Goal: Task Accomplishment & Management: Use online tool/utility

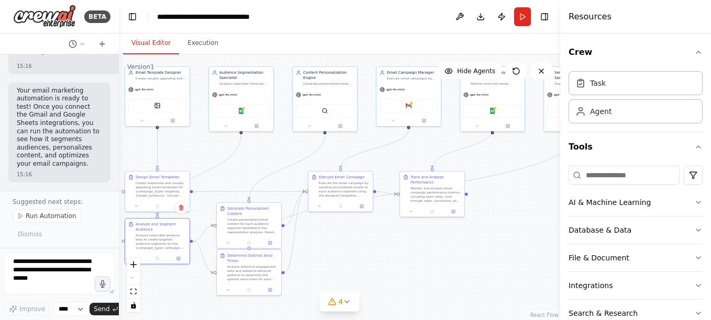
scroll to position [1821, 0]
drag, startPoint x: 205, startPoint y: 150, endPoint x: 119, endPoint y: 151, distance: 86.4
click at [119, 151] on div "BETA Build a crew that designs email templates, segments audiences based on beh…" at bounding box center [355, 160] width 711 height 320
click at [525, 17] on button "Run" at bounding box center [522, 16] width 17 height 19
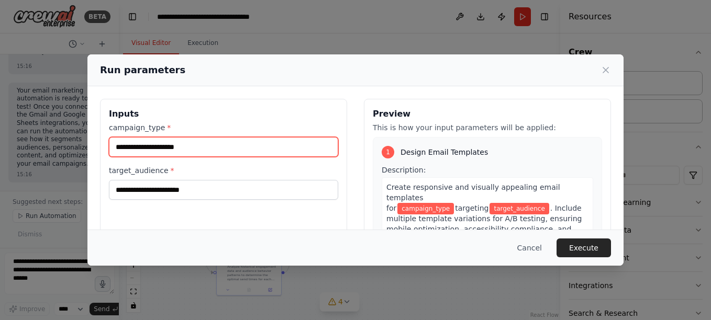
click at [115, 146] on input "campaign_type *" at bounding box center [223, 147] width 229 height 20
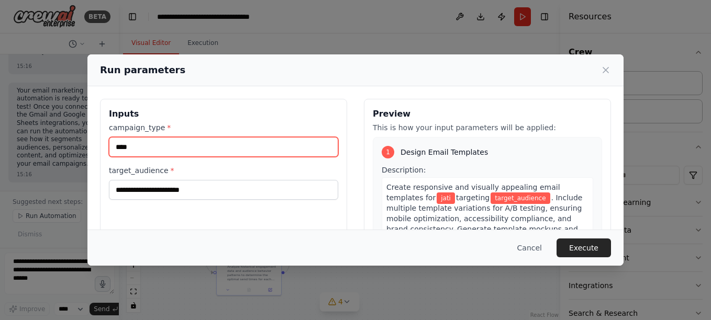
type input "****"
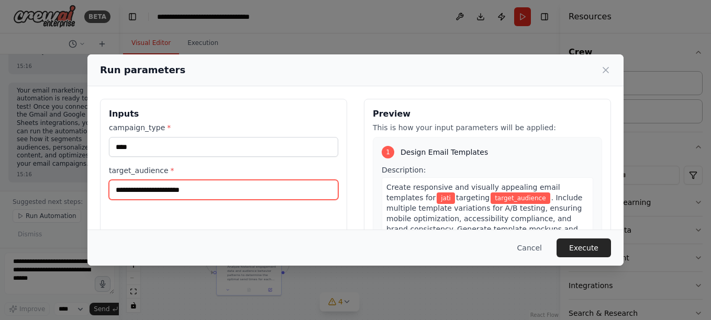
click at [117, 191] on input "target_audience *" at bounding box center [223, 190] width 229 height 20
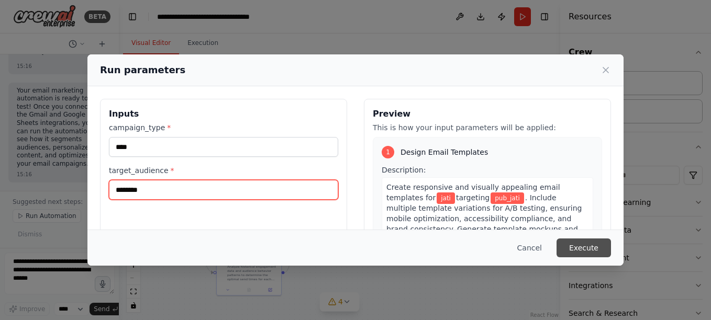
type input "********"
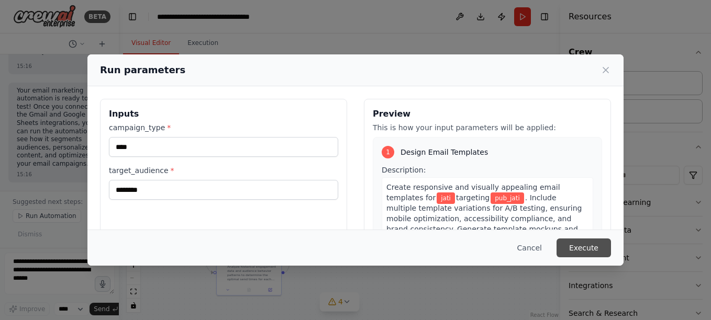
click at [589, 246] on button "Execute" at bounding box center [583, 248] width 54 height 19
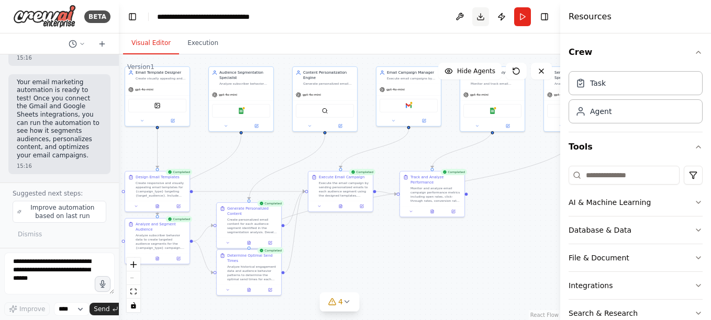
click at [481, 17] on button "Download" at bounding box center [480, 16] width 17 height 19
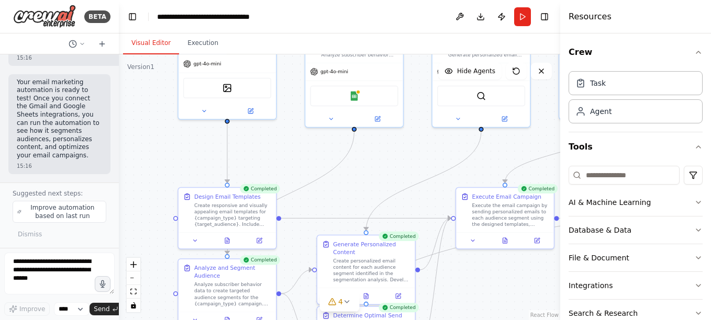
drag, startPoint x: 224, startPoint y: 152, endPoint x: 333, endPoint y: 160, distance: 109.7
click at [333, 160] on div ".deletable-edge-delete-btn { width: 20px; height: 20px; border: 0px solid #ffff…" at bounding box center [339, 187] width 441 height 266
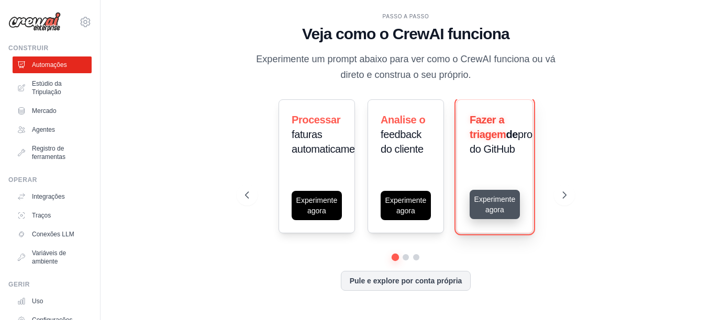
click at [487, 208] on button "Experimente agora" at bounding box center [495, 204] width 50 height 29
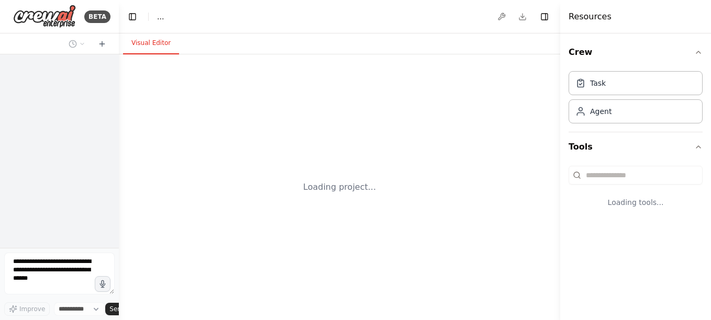
select select "****"
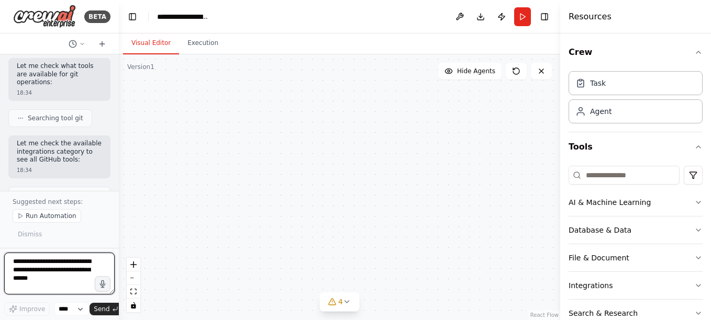
scroll to position [2040, 0]
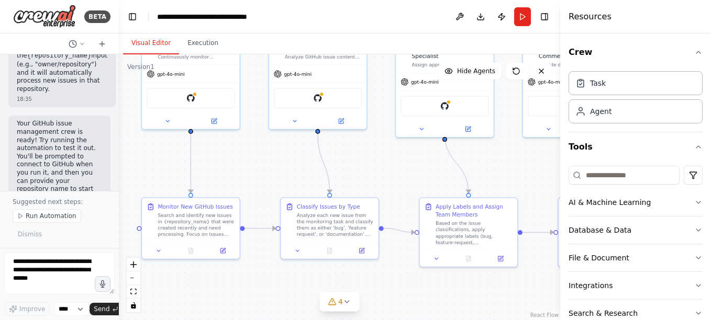
drag, startPoint x: 186, startPoint y: 233, endPoint x: 118, endPoint y: 168, distance: 94.4
click at [118, 168] on div "BETA Build a crew that monitors new GitHub issues in my repository, automatical…" at bounding box center [355, 160] width 711 height 320
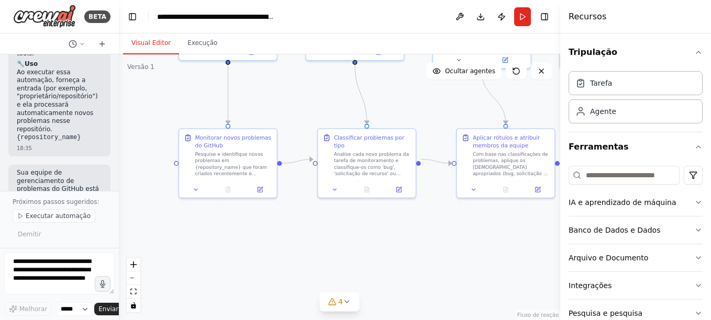
drag, startPoint x: 237, startPoint y: 186, endPoint x: 278, endPoint y: 102, distance: 93.9
click at [278, 101] on div ".deletable-edge-delete-btn { width: 20px; height: 20px; border: 0px solid #ffff…" at bounding box center [339, 187] width 441 height 266
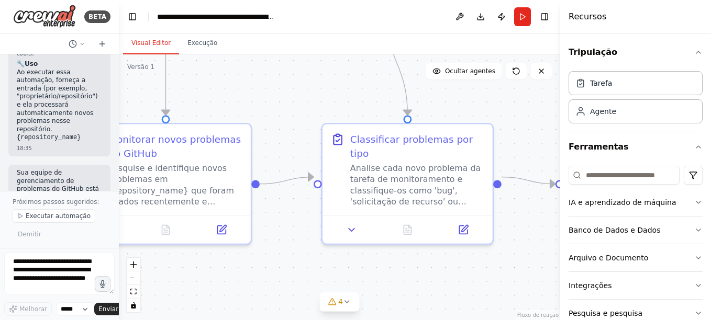
drag, startPoint x: 295, startPoint y: 74, endPoint x: 254, endPoint y: 89, distance: 44.1
click at [254, 89] on div ".deletable-edge-delete-btn { width: 20px; height: 20px; border: 0px solid #ffff…" at bounding box center [339, 187] width 441 height 266
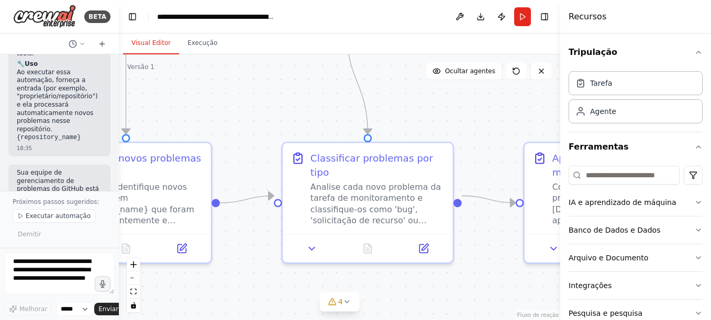
drag, startPoint x: 291, startPoint y: 92, endPoint x: 210, endPoint y: 131, distance: 90.1
click at [210, 131] on div ".deletable-edge-delete-btn { width: 20px; height: 20px; border: 0px solid #ffff…" at bounding box center [339, 187] width 441 height 266
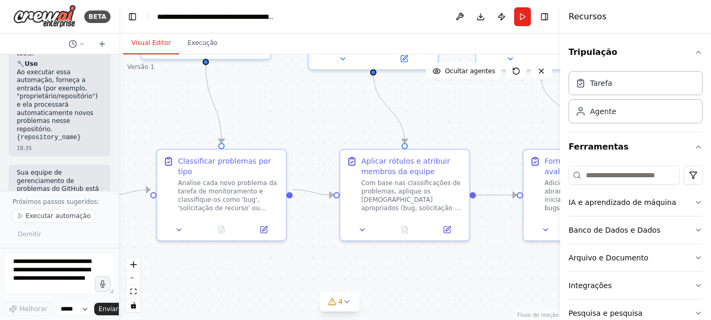
drag, startPoint x: 400, startPoint y: 148, endPoint x: 321, endPoint y: 142, distance: 78.7
click at [321, 142] on div ".deletable-edge-delete-btn { width: 20px; height: 20px; border: 0px solid #ffff…" at bounding box center [339, 187] width 441 height 266
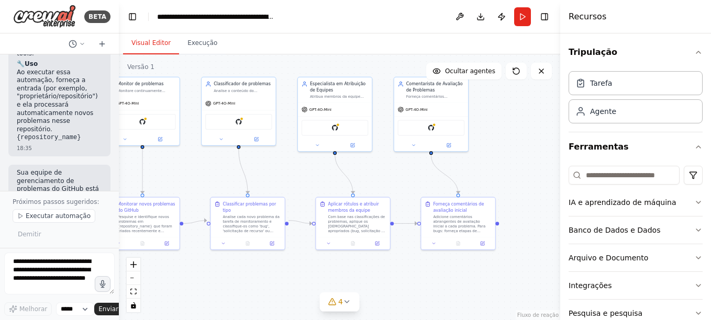
drag, startPoint x: 310, startPoint y: 101, endPoint x: 298, endPoint y: 157, distance: 57.3
click at [293, 166] on div ".deletable-edge-delete-btn { width: 20px; height: 20px; border: 0px solid #ffff…" at bounding box center [339, 187] width 441 height 266
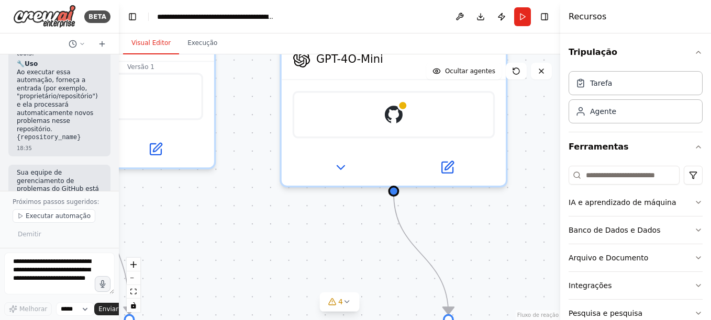
drag, startPoint x: 267, startPoint y: 183, endPoint x: 253, endPoint y: 213, distance: 32.3
click at [253, 213] on div ".deletable-edge-delete-btn { width: 20px; height: 20px; border: 0px solid #ffff…" at bounding box center [339, 187] width 441 height 266
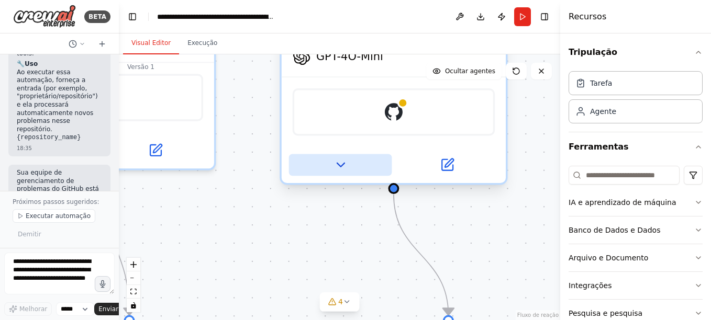
click at [340, 168] on icon at bounding box center [340, 165] width 15 height 15
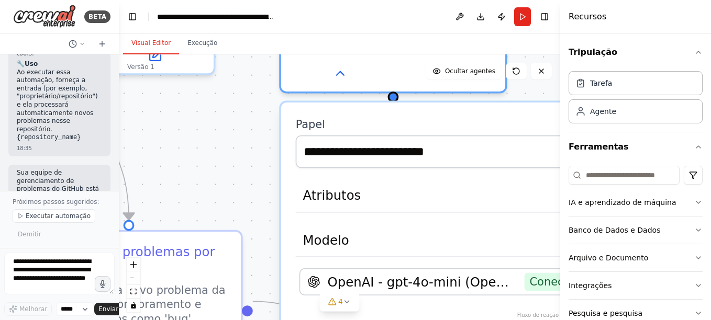
drag, startPoint x: 258, startPoint y: 211, endPoint x: 258, endPoint y: 116, distance: 95.3
click at [258, 116] on div ".deletable-edge-delete-btn { width: 20px; height: 20px; border: 0px solid #ffff…" at bounding box center [339, 187] width 441 height 266
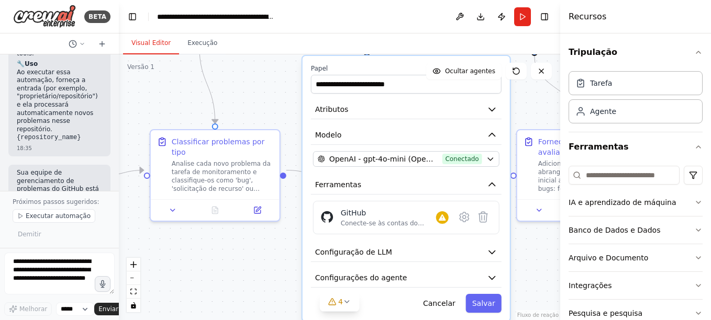
drag, startPoint x: 232, startPoint y: 141, endPoint x: 289, endPoint y: 105, distance: 67.8
click at [269, 94] on div ".deletable-edge-delete-btn { width: 20px; height: 20px; border: 0px solid #ffff…" at bounding box center [339, 187] width 441 height 266
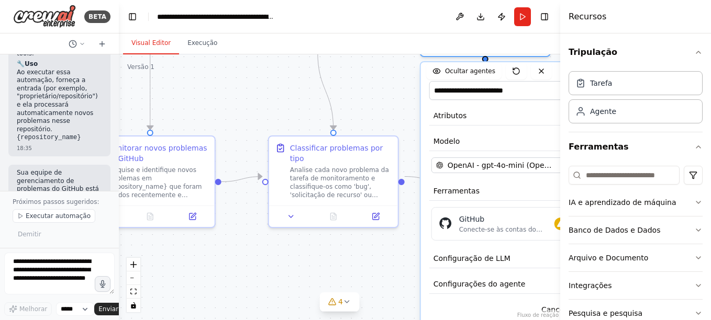
drag, startPoint x: 221, startPoint y: 275, endPoint x: 350, endPoint y: 276, distance: 128.8
click at [350, 276] on div ".deletable-edge-delete-btn { width: 20px; height: 20px; border: 0px solid #ffff…" at bounding box center [339, 187] width 441 height 266
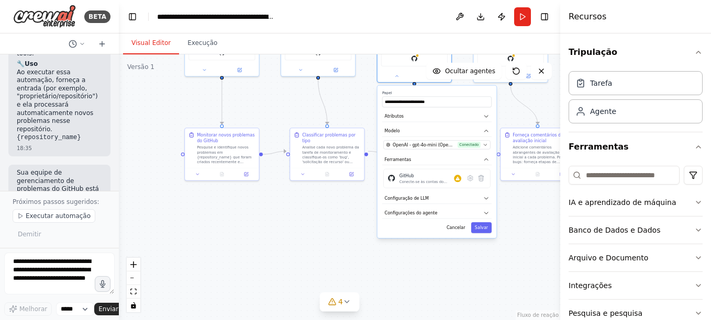
click at [228, 265] on div ".deletable-edge-delete-btn { width: 20px; height: 20px; border: 0px solid #ffff…" at bounding box center [339, 187] width 441 height 266
click at [521, 16] on button "Run" at bounding box center [522, 16] width 17 height 19
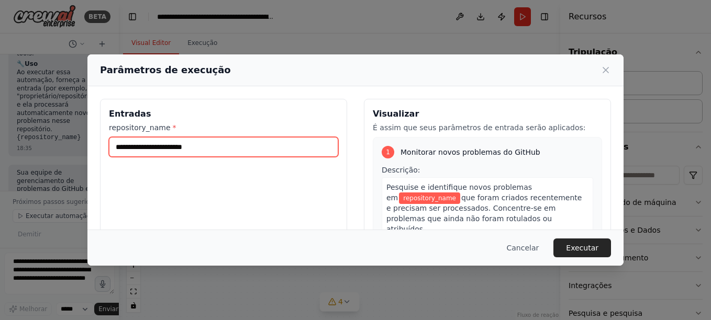
drag, startPoint x: 117, startPoint y: 148, endPoint x: 217, endPoint y: 137, distance: 100.0
click at [217, 137] on input "repository_name *" at bounding box center [223, 147] width 229 height 20
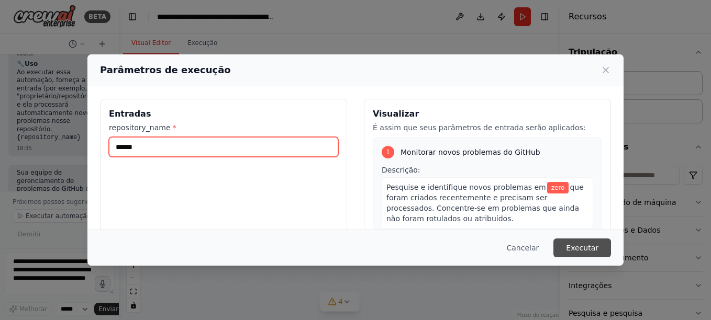
type input "******"
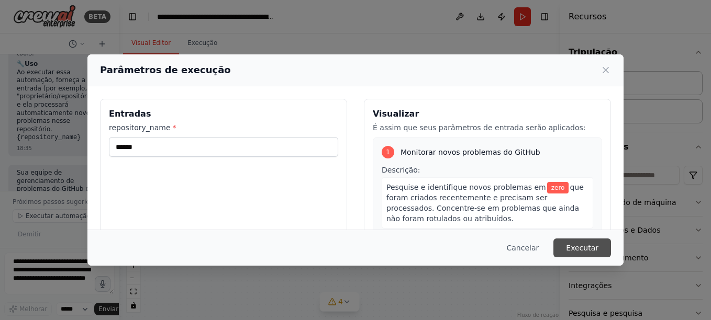
click at [585, 249] on button "Executar" at bounding box center [582, 248] width 58 height 19
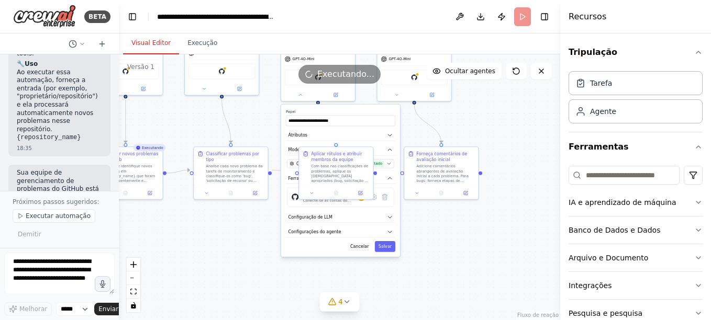
drag, startPoint x: 304, startPoint y: 226, endPoint x: 208, endPoint y: 245, distance: 97.1
click at [208, 245] on div ".deletable-edge-delete-btn { width: 20px; height: 20px; border: 0px solid #ffff…" at bounding box center [339, 187] width 441 height 266
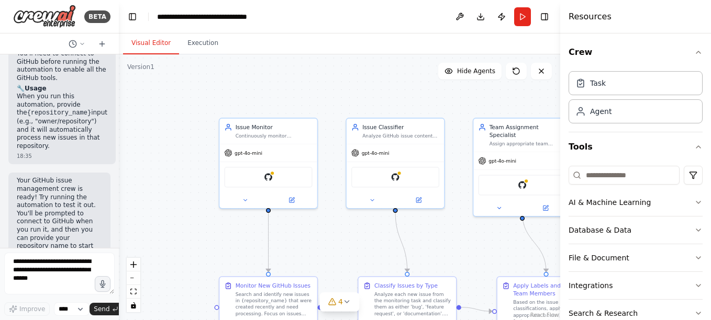
scroll to position [1983, 0]
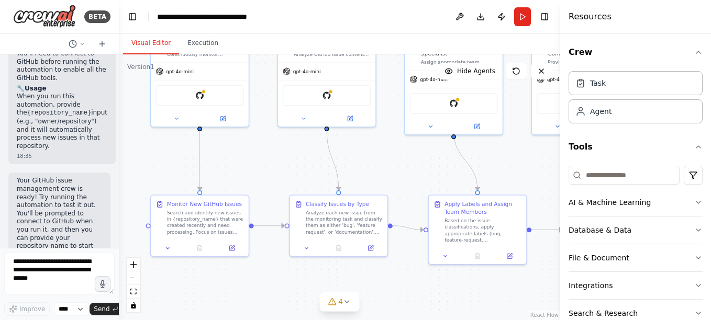
drag, startPoint x: 361, startPoint y: 244, endPoint x: 293, endPoint y: 162, distance: 106.6
click at [293, 162] on div ".deletable-edge-delete-btn { width: 20px; height: 20px; border: 0px solid #ffff…" at bounding box center [339, 187] width 441 height 266
click at [520, 16] on button "Run" at bounding box center [522, 16] width 17 height 19
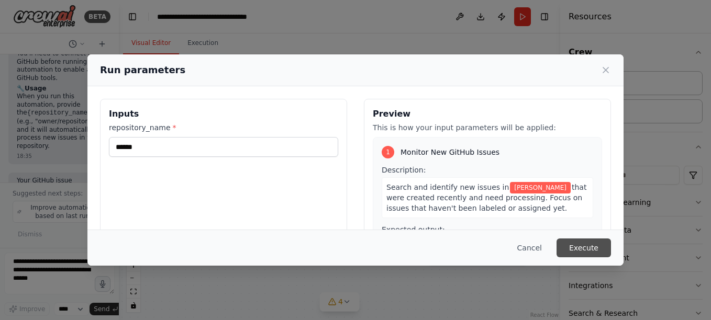
click at [580, 246] on button "Execute" at bounding box center [583, 248] width 54 height 19
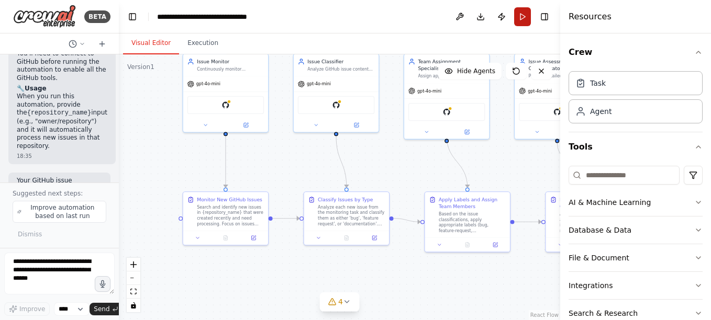
click at [520, 15] on button "Run" at bounding box center [522, 16] width 17 height 19
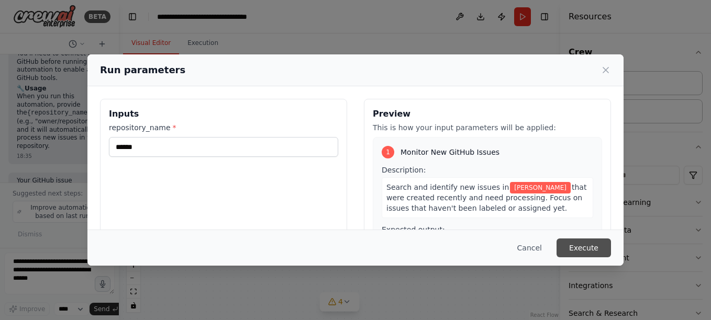
click at [582, 248] on button "Execute" at bounding box center [583, 248] width 54 height 19
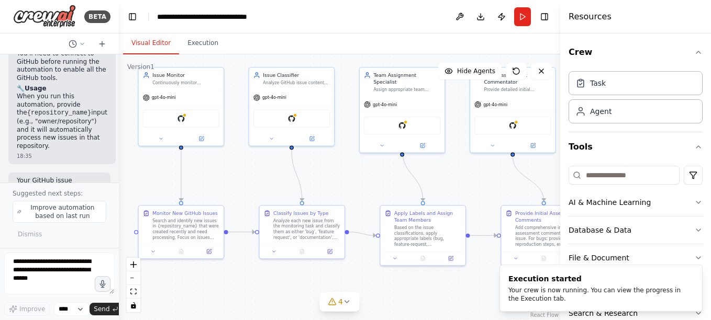
drag, startPoint x: 300, startPoint y: 170, endPoint x: 255, endPoint y: 184, distance: 46.5
click at [255, 184] on div ".deletable-edge-delete-btn { width: 20px; height: 20px; border: 0px solid #ffff…" at bounding box center [339, 187] width 441 height 266
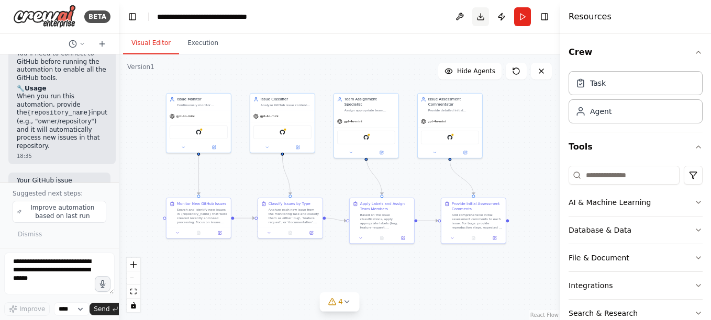
click at [482, 19] on button "Download" at bounding box center [480, 16] width 17 height 19
drag, startPoint x: 368, startPoint y: 43, endPoint x: 263, endPoint y: 32, distance: 105.3
click at [368, 43] on div "Visual Editor Execution" at bounding box center [339, 44] width 441 height 21
click at [9, 17] on icon at bounding box center [9, 16] width 8 height 1
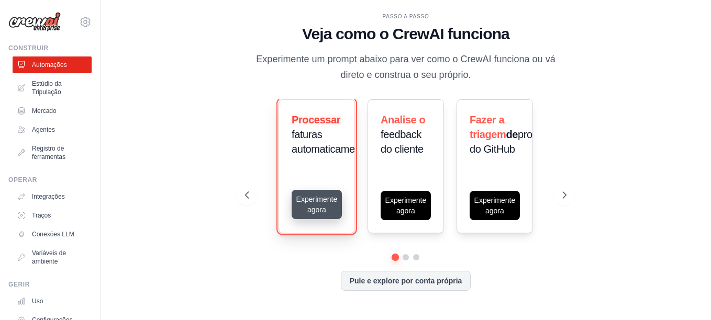
click at [313, 201] on button "Experimente agora" at bounding box center [317, 204] width 50 height 29
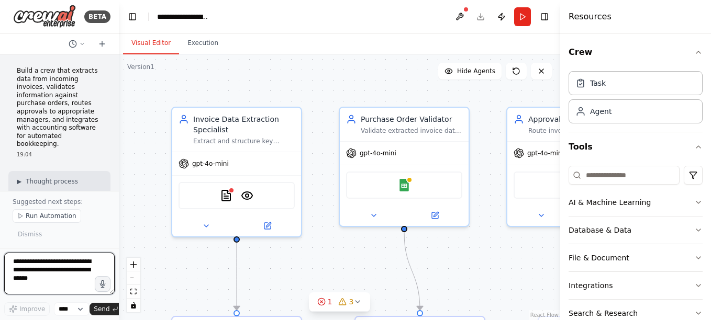
scroll to position [1679, 0]
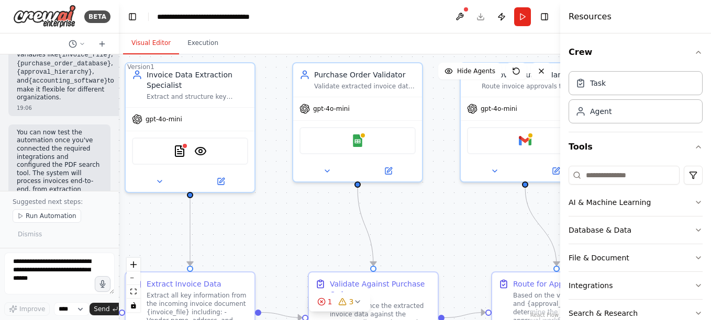
drag, startPoint x: 378, startPoint y: 86, endPoint x: 332, endPoint y: 41, distance: 64.4
click at [332, 41] on div "Visual Editor Execution Version 1 Show Tools Hide Agents .deletable-edge-delete…" at bounding box center [339, 177] width 441 height 287
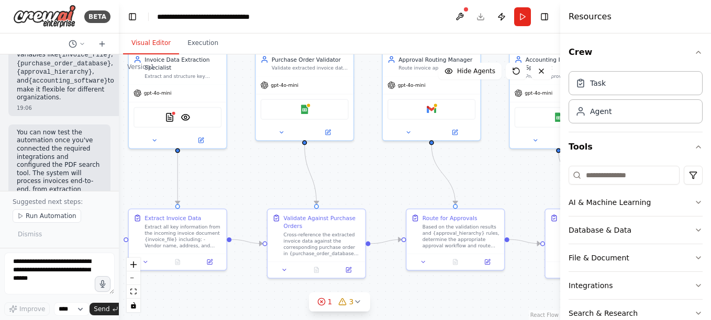
drag, startPoint x: 423, startPoint y: 246, endPoint x: 356, endPoint y: 199, distance: 81.5
click at [356, 199] on div ".deletable-edge-delete-btn { width: 20px; height: 20px; border: 0px solid #ffff…" at bounding box center [339, 187] width 441 height 266
click at [8, 16] on icon at bounding box center [9, 16] width 8 height 1
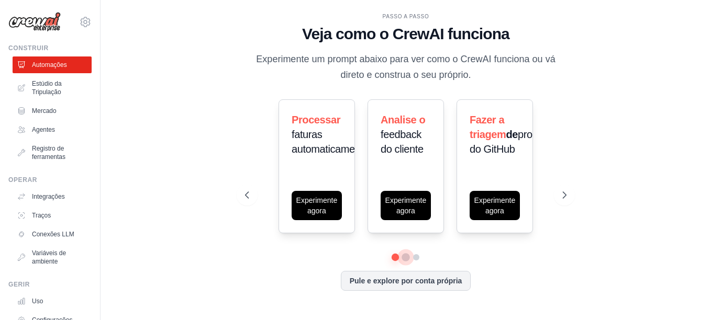
click at [407, 256] on button at bounding box center [405, 257] width 8 height 8
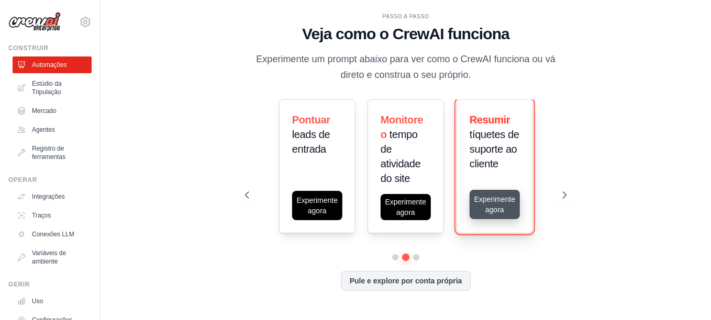
click at [494, 211] on button "Experimente agora" at bounding box center [495, 204] width 50 height 29
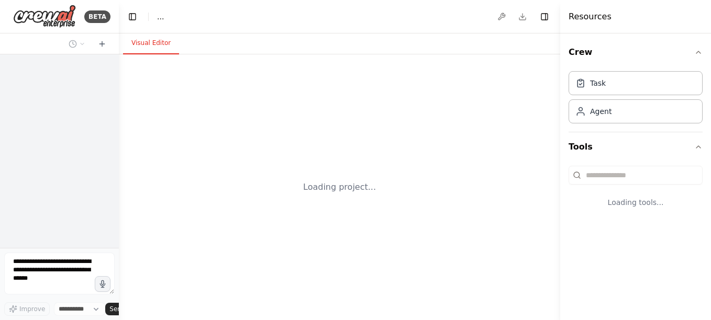
select select "****"
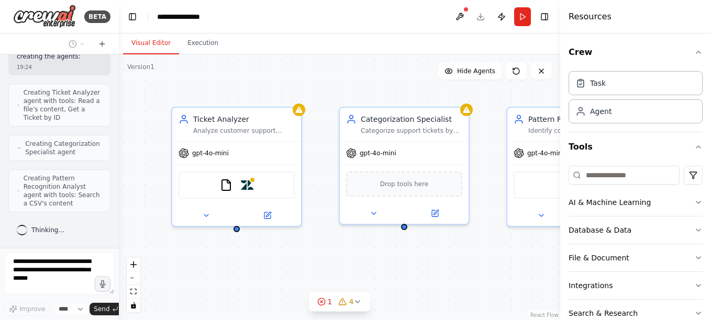
scroll to position [529, 0]
click at [207, 215] on icon at bounding box center [206, 213] width 8 height 8
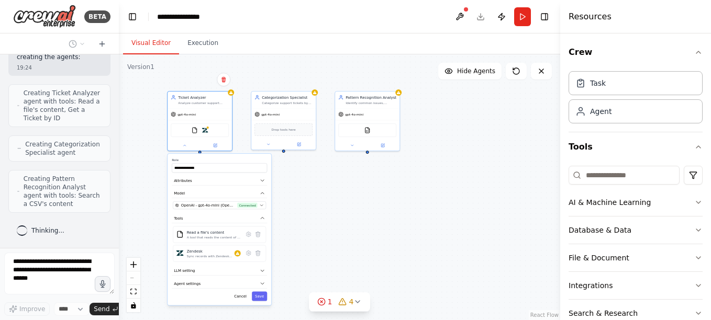
drag, startPoint x: 363, startPoint y: 133, endPoint x: 339, endPoint y: 55, distance: 81.1
click at [339, 57] on div "**********" at bounding box center [339, 187] width 441 height 266
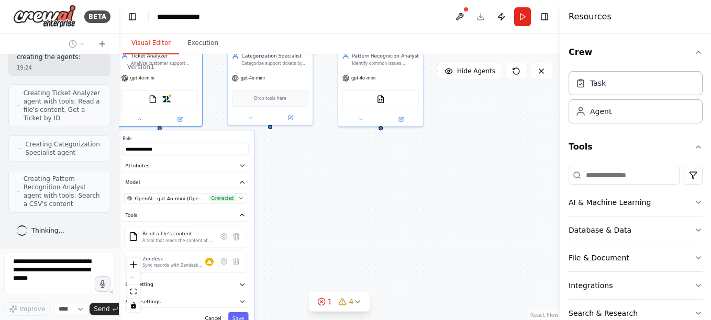
scroll to position [572, 0]
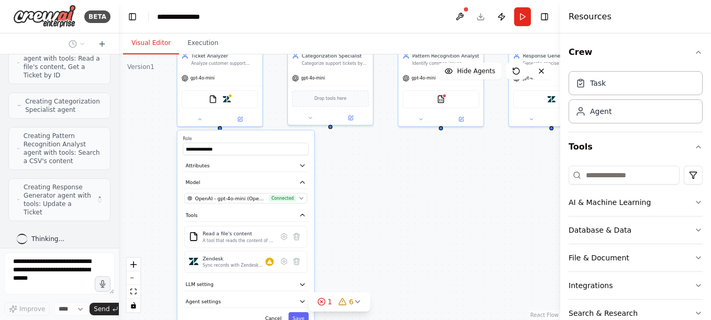
drag, startPoint x: 328, startPoint y: 219, endPoint x: 388, endPoint y: 219, distance: 60.2
click at [388, 219] on div "**********" at bounding box center [339, 187] width 441 height 266
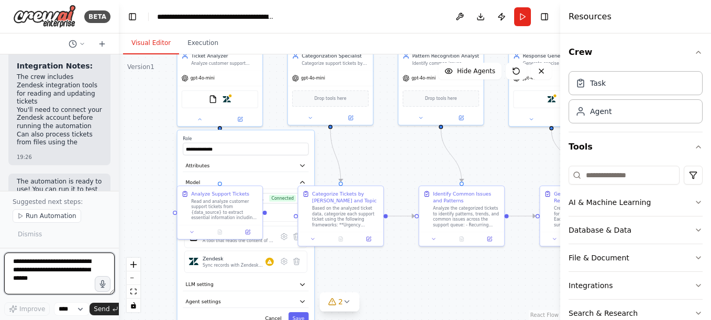
scroll to position [2121, 0]
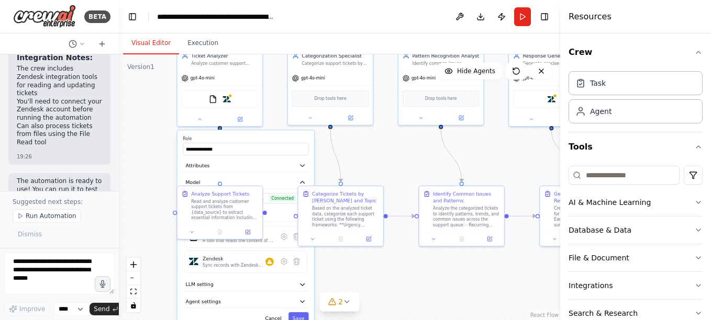
click at [397, 161] on div "**********" at bounding box center [339, 187] width 441 height 266
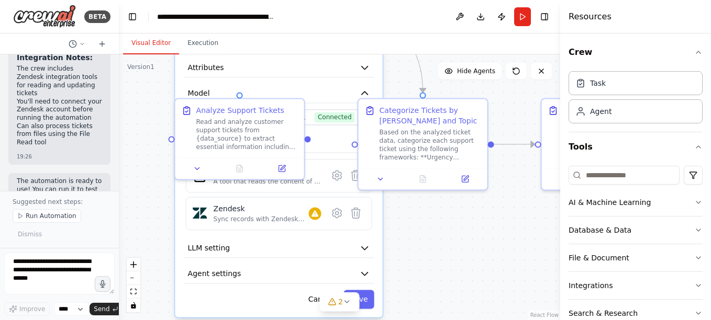
drag, startPoint x: 160, startPoint y: 196, endPoint x: 128, endPoint y: 190, distance: 32.0
click at [128, 190] on div "**********" at bounding box center [339, 187] width 441 height 266
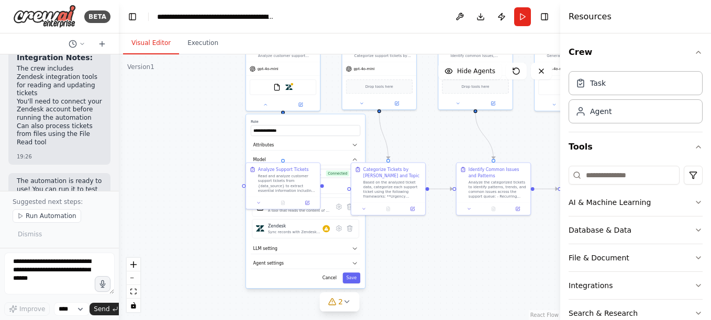
drag, startPoint x: 416, startPoint y: 145, endPoint x: 361, endPoint y: 120, distance: 60.9
click at [361, 120] on div "**********" at bounding box center [339, 187] width 441 height 266
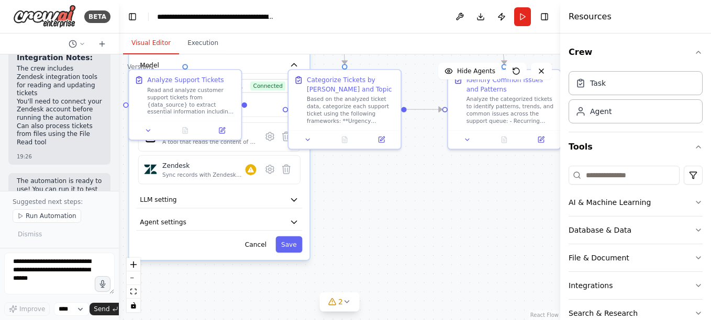
drag, startPoint x: 365, startPoint y: 206, endPoint x: 394, endPoint y: 173, distance: 44.2
click at [394, 173] on div "**********" at bounding box center [339, 187] width 441 height 266
click at [479, 18] on button "Download" at bounding box center [480, 16] width 17 height 19
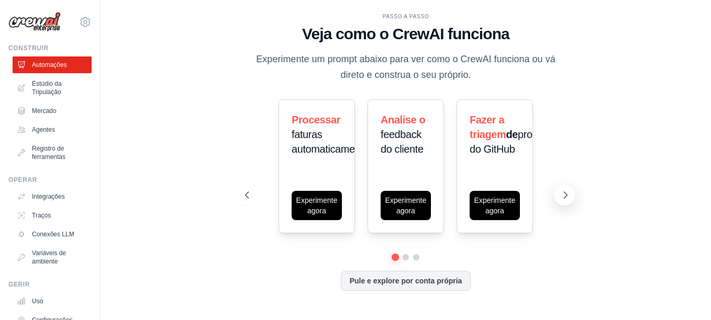
click at [563, 196] on icon at bounding box center [565, 195] width 10 height 10
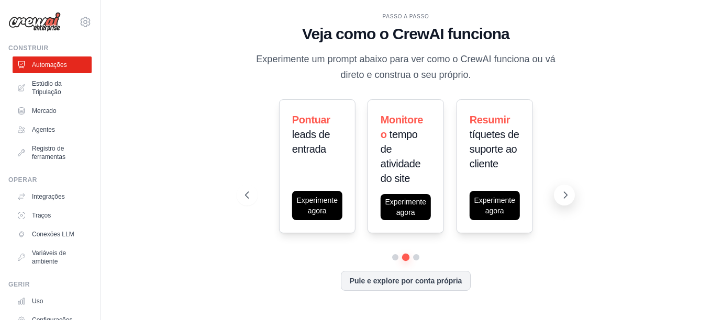
click at [563, 196] on icon at bounding box center [565, 195] width 10 height 10
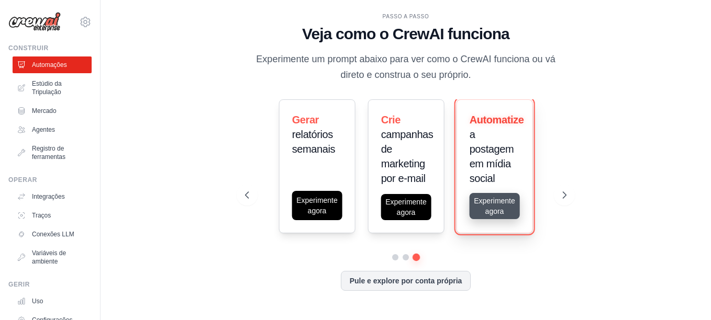
click at [486, 211] on button "Experimente agora" at bounding box center [495, 206] width 50 height 26
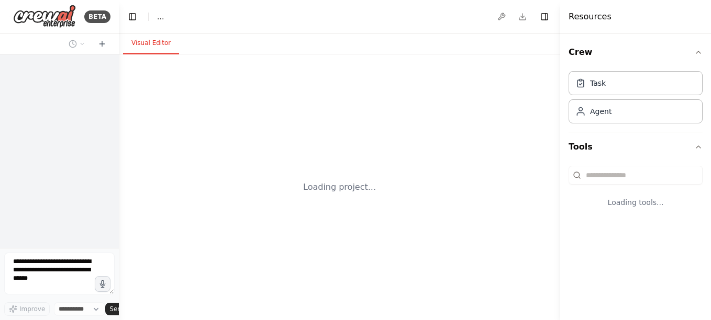
select select "****"
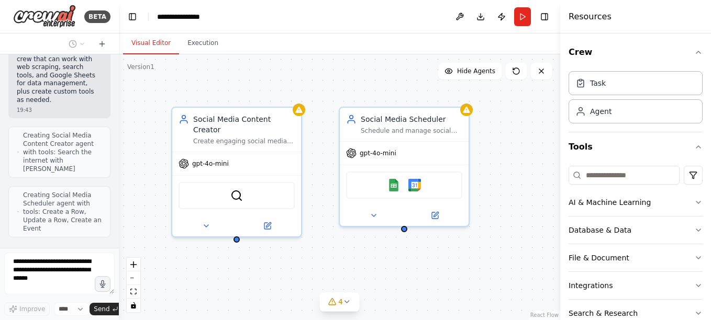
scroll to position [708, 0]
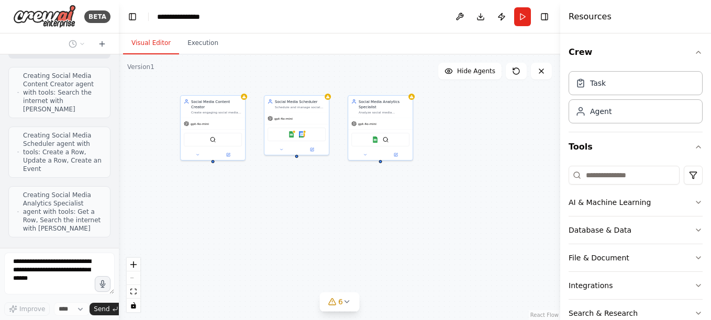
drag, startPoint x: 423, startPoint y: 243, endPoint x: 330, endPoint y: 226, distance: 94.9
click at [330, 226] on div "Social Media Content Creator Create engaging social media content for {industry…" at bounding box center [339, 187] width 441 height 266
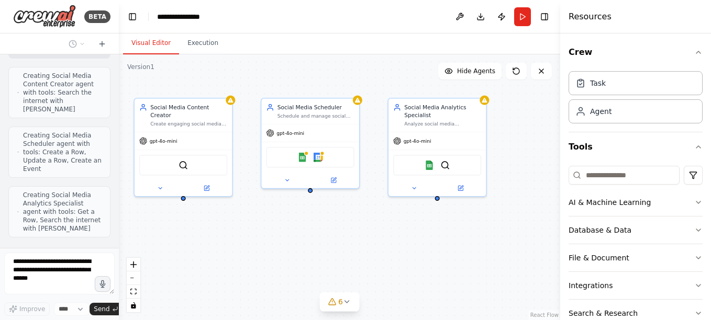
drag, startPoint x: 318, startPoint y: 182, endPoint x: 345, endPoint y: 244, distance: 68.0
click at [345, 244] on div "Social Media Content Creator Create engaging social media content for {industry…" at bounding box center [339, 187] width 441 height 266
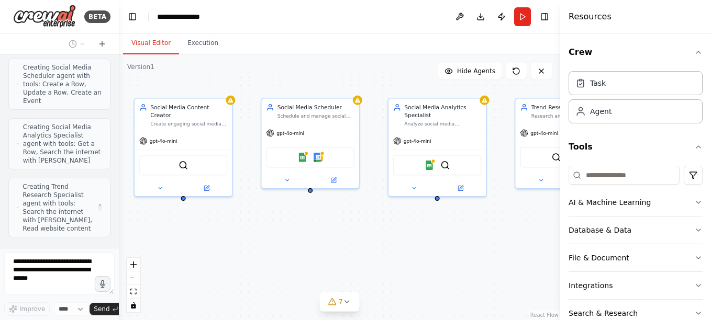
scroll to position [768, 0]
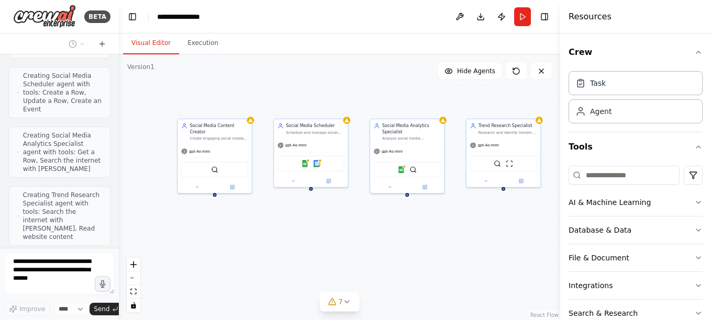
drag, startPoint x: 436, startPoint y: 253, endPoint x: 425, endPoint y: 240, distance: 17.5
click at [425, 240] on div "Social Media Content Creator Create engaging social media content for {industry…" at bounding box center [339, 187] width 441 height 266
